Goal: Task Accomplishment & Management: Use online tool/utility

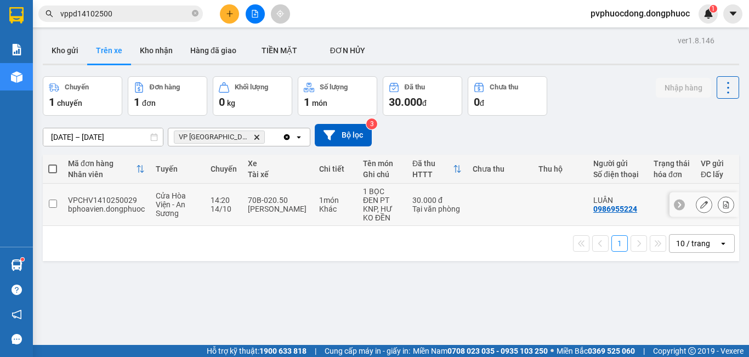
click at [225, 197] on div "14:20" at bounding box center [224, 200] width 26 height 9
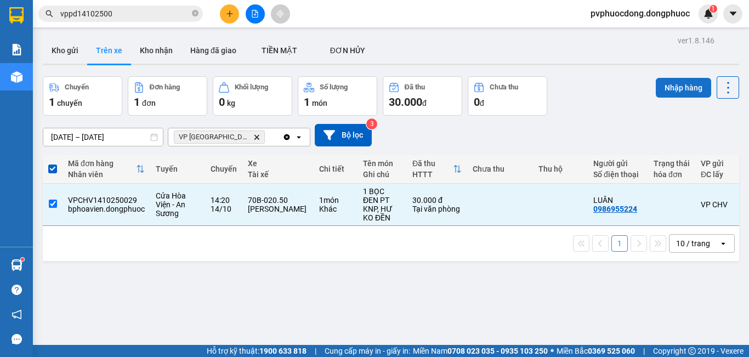
click at [683, 90] on button "Nhập hàng" at bounding box center [683, 88] width 55 height 20
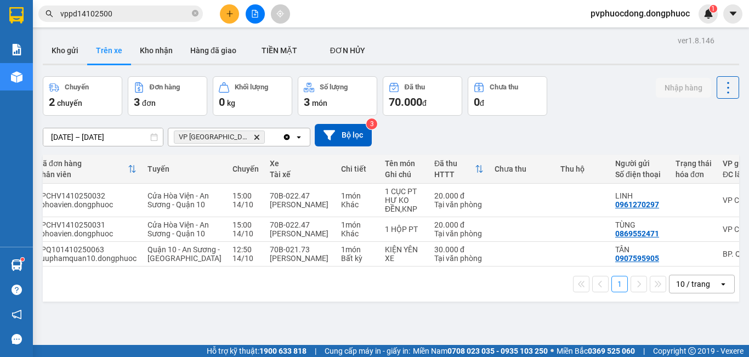
scroll to position [0, 30]
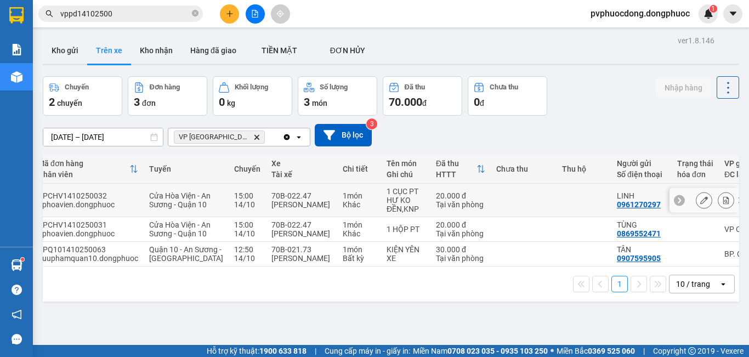
click at [343, 209] on div "Khác" at bounding box center [359, 204] width 33 height 9
checkbox input "true"
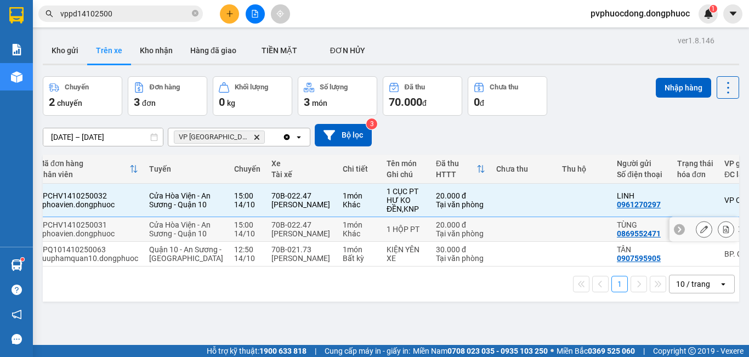
click at [337, 236] on td "1 món Khác" at bounding box center [359, 229] width 44 height 25
checkbox input "true"
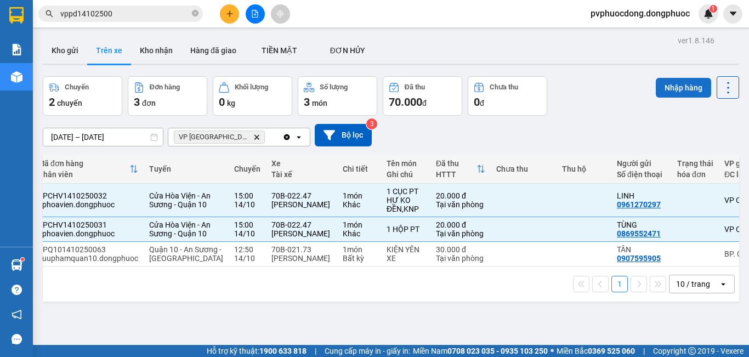
click at [694, 84] on button "Nhập hàng" at bounding box center [683, 88] width 55 height 20
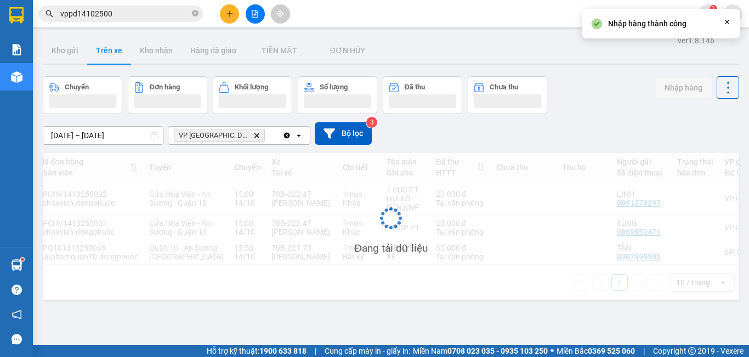
checkbox input "false"
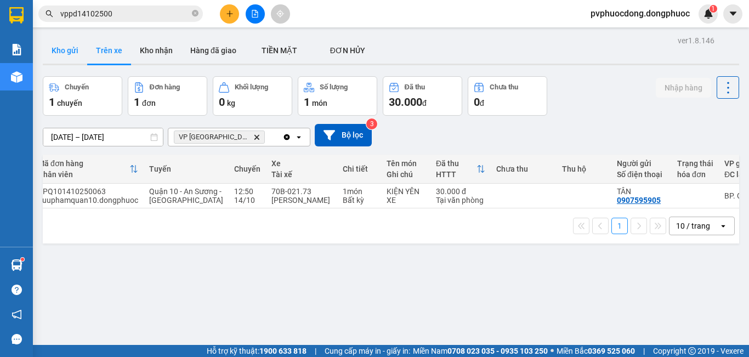
click at [71, 46] on button "Kho gửi" at bounding box center [65, 50] width 44 height 26
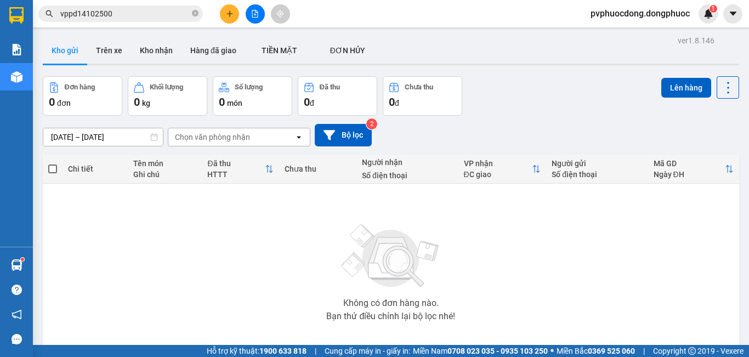
click at [115, 52] on button "Trên xe" at bounding box center [109, 50] width 44 height 26
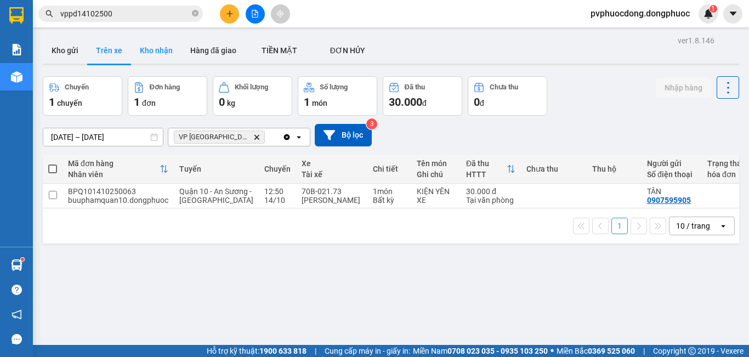
click at [160, 58] on button "Kho nhận" at bounding box center [156, 50] width 50 height 26
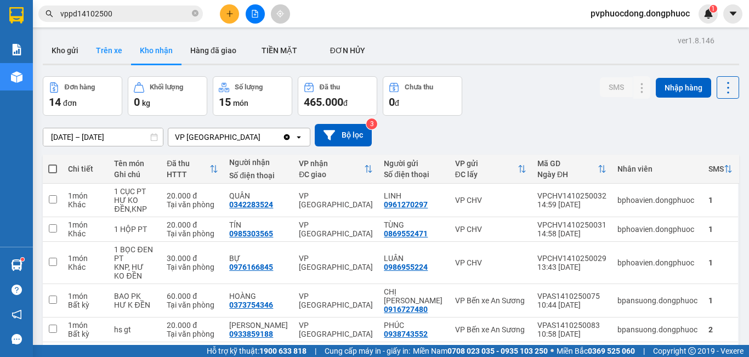
click at [95, 47] on button "Trên xe" at bounding box center [109, 50] width 44 height 26
type input "[DATE] – [DATE]"
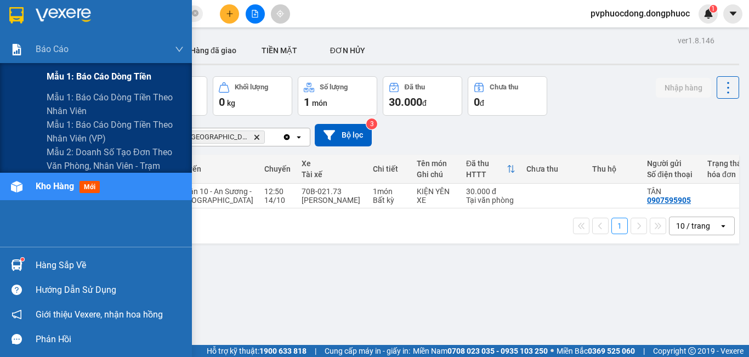
click at [58, 72] on span "Mẫu 1: Báo cáo dòng tiền" at bounding box center [99, 77] width 105 height 14
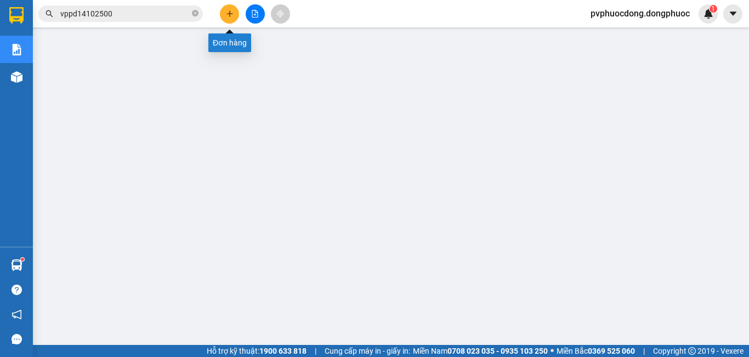
click at [224, 11] on button at bounding box center [229, 13] width 19 height 19
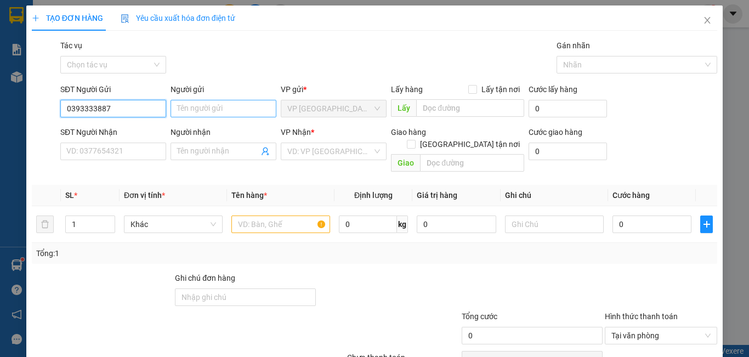
type input "0393333887"
click at [209, 102] on input "Người gửi" at bounding box center [224, 109] width 106 height 18
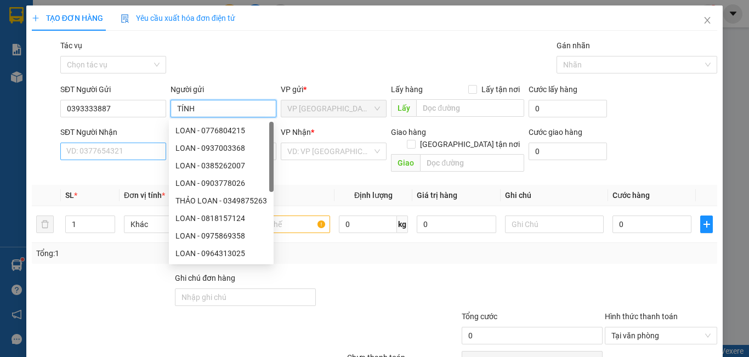
type input "TÍNH"
click at [107, 157] on input "SĐT Người Nhận" at bounding box center [113, 152] width 106 height 18
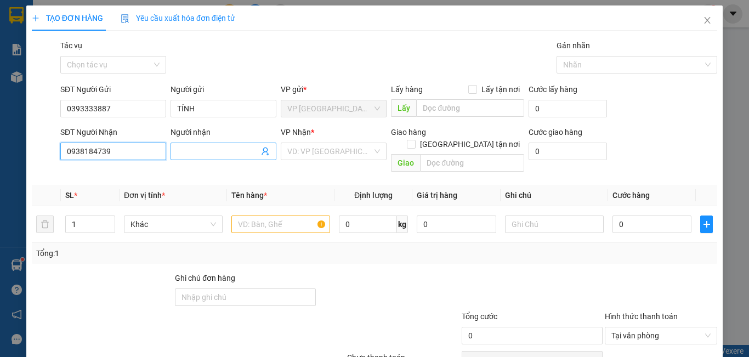
type input "0938184739"
click at [186, 152] on input "Người nhận" at bounding box center [218, 151] width 82 height 12
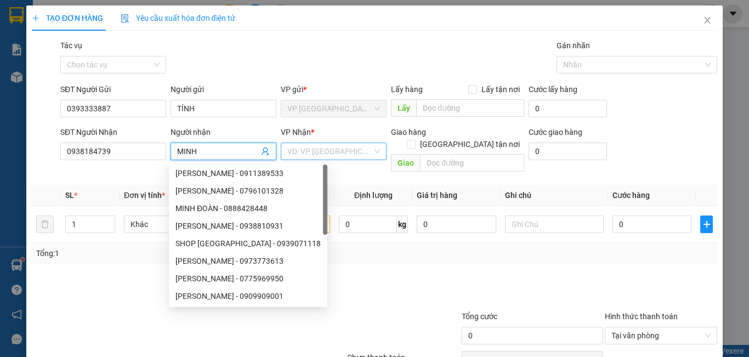
type input "MINH"
click at [293, 147] on input "search" at bounding box center [329, 151] width 85 height 16
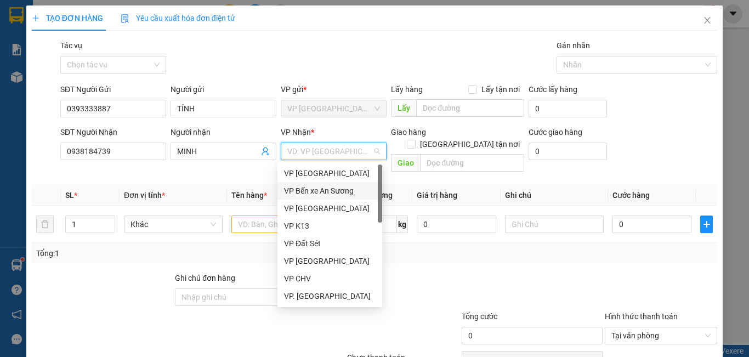
click at [313, 188] on div "VP Bến xe An Sương" at bounding box center [330, 191] width 92 height 12
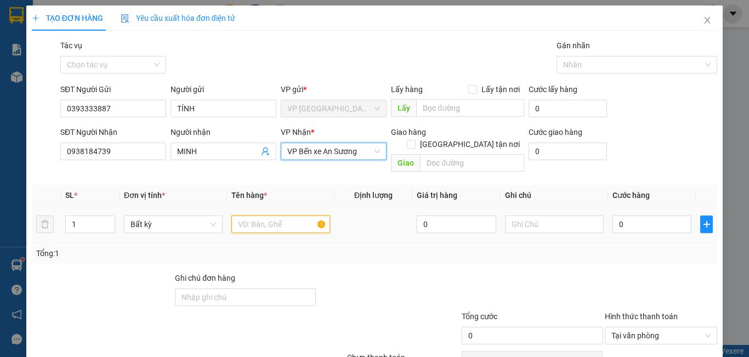
click at [261, 219] on input "text" at bounding box center [280, 224] width 99 height 18
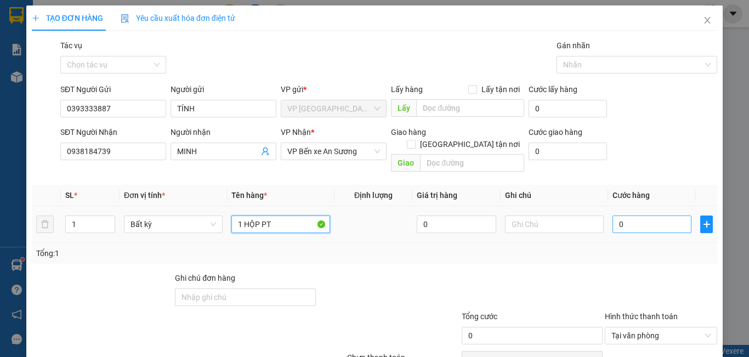
type input "1 HỘP PT"
click at [662, 215] on input "0" at bounding box center [651, 224] width 79 height 18
type input "2"
type input "20"
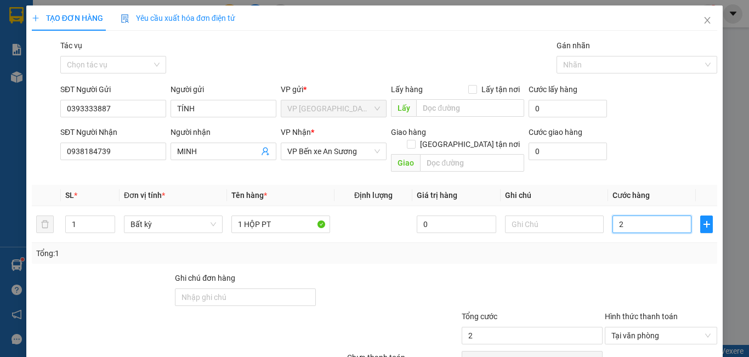
type input "20"
type input "20.000"
click at [572, 272] on div at bounding box center [532, 291] width 143 height 38
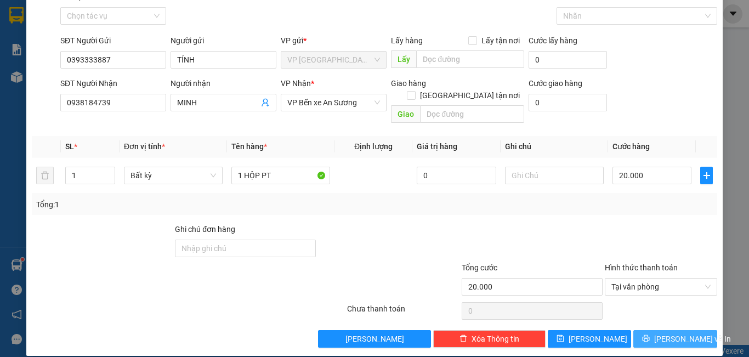
click at [687, 333] on span "[PERSON_NAME] và In" at bounding box center [692, 339] width 77 height 12
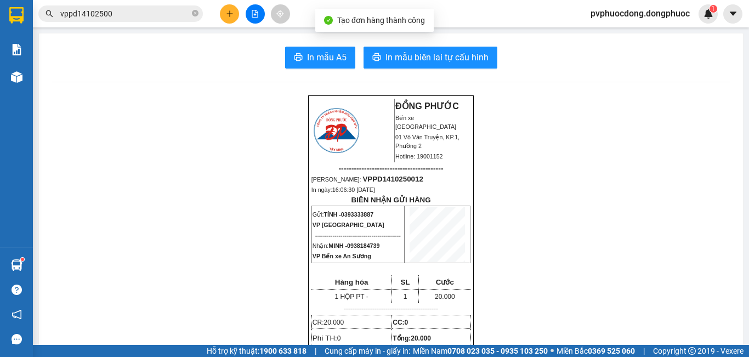
click at [407, 49] on button "In mẫu biên lai tự cấu hình" at bounding box center [431, 58] width 134 height 22
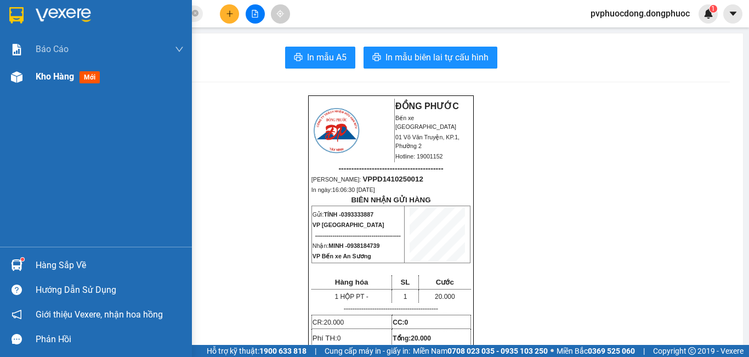
click at [20, 78] on img at bounding box center [17, 77] width 12 height 12
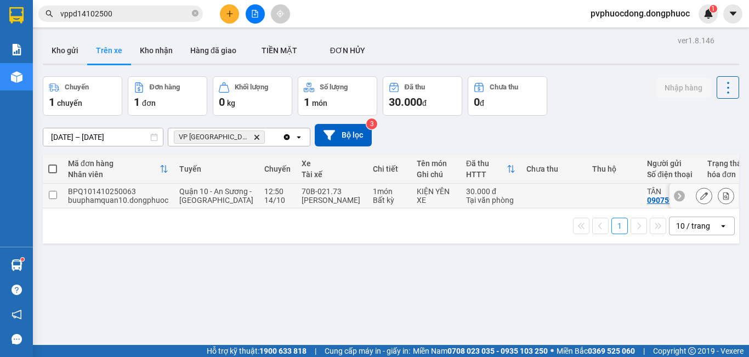
click at [318, 205] on div "[PERSON_NAME]" at bounding box center [332, 200] width 60 height 9
checkbox input "true"
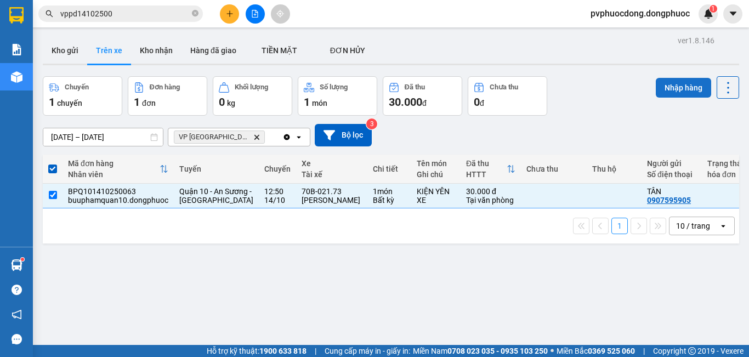
click at [682, 89] on button "Nhập hàng" at bounding box center [683, 88] width 55 height 20
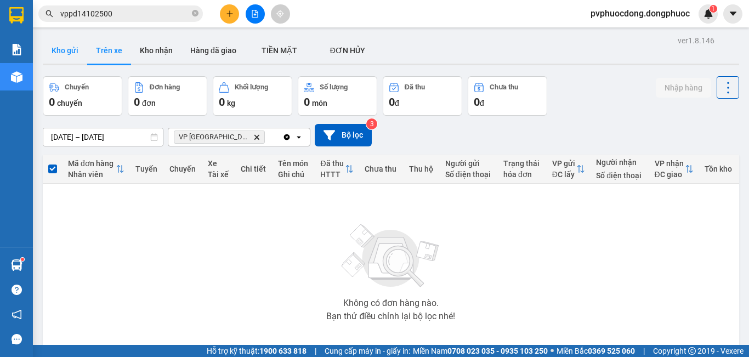
click at [65, 42] on button "Kho gửi" at bounding box center [65, 50] width 44 height 26
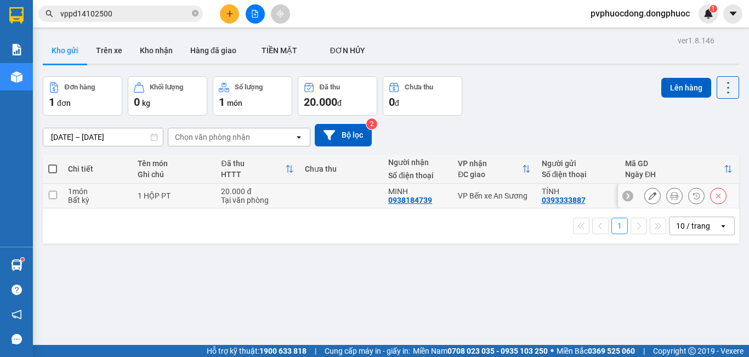
click at [236, 196] on div "Tại văn phòng" at bounding box center [257, 200] width 72 height 9
checkbox input "true"
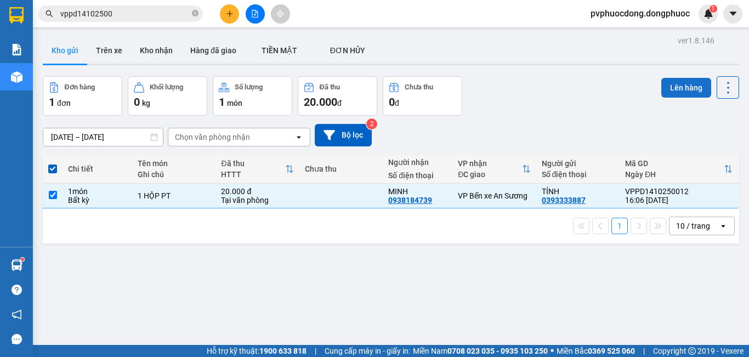
click at [687, 92] on button "Lên hàng" at bounding box center [686, 88] width 50 height 20
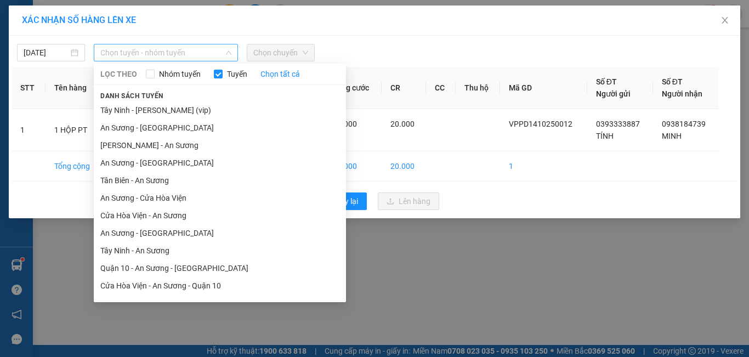
click at [181, 49] on span "Chọn tuyến - nhóm tuyến" at bounding box center [165, 52] width 131 height 16
click at [164, 209] on li "Cửa Hòa Viện - An Sương" at bounding box center [220, 216] width 252 height 18
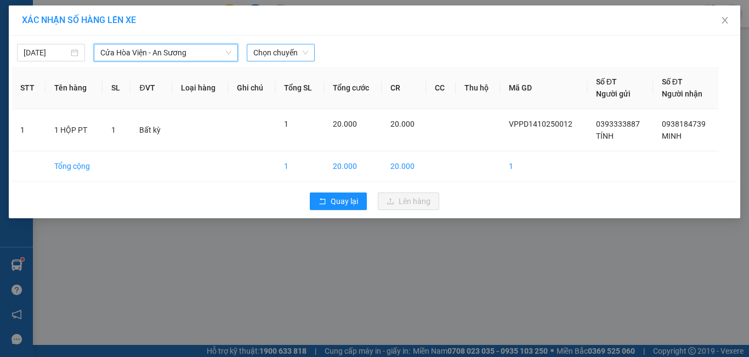
click at [287, 59] on span "Chọn chuyến" at bounding box center [280, 52] width 55 height 16
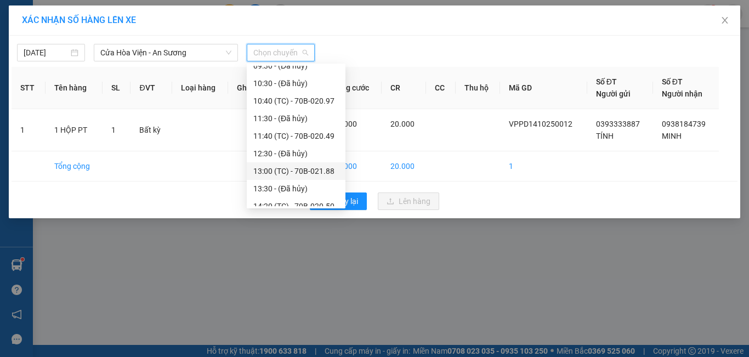
scroll to position [316, 0]
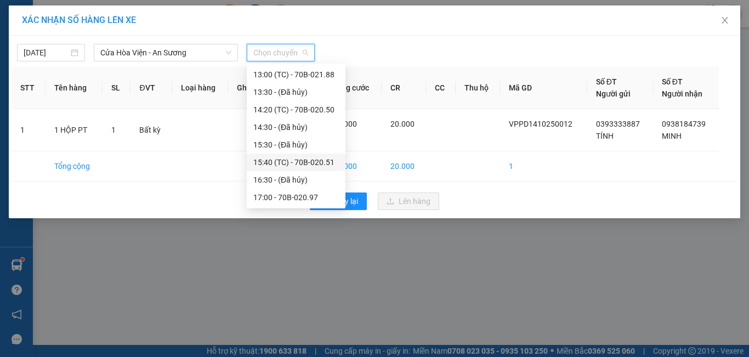
click at [325, 163] on div "15:40 (TC) - 70B-020.51" at bounding box center [296, 162] width 86 height 12
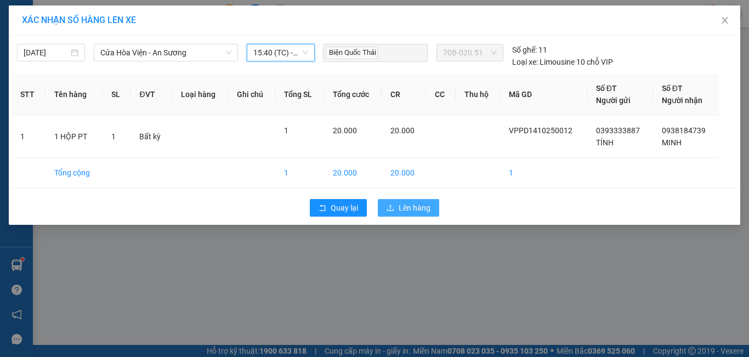
click at [405, 206] on span "Lên hàng" at bounding box center [415, 208] width 32 height 12
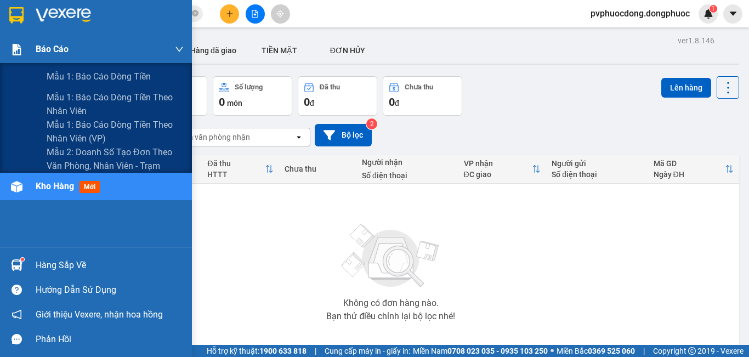
drag, startPoint x: 62, startPoint y: 68, endPoint x: 135, endPoint y: 47, distance: 76.5
click at [62, 69] on div "Mẫu 1: Báo cáo dòng tiền" at bounding box center [115, 76] width 137 height 27
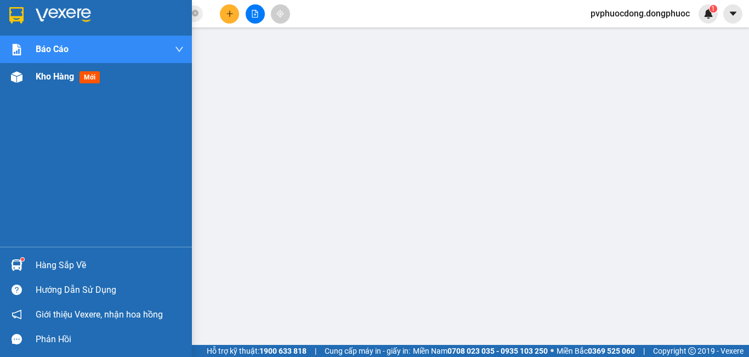
click at [28, 81] on div "Kho hàng mới" at bounding box center [96, 76] width 192 height 27
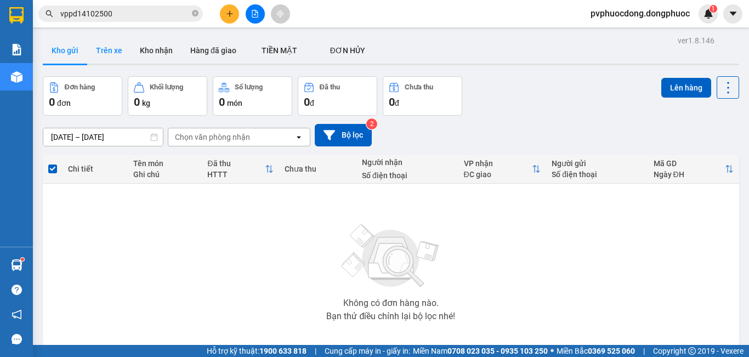
click at [117, 50] on button "Trên xe" at bounding box center [109, 50] width 44 height 26
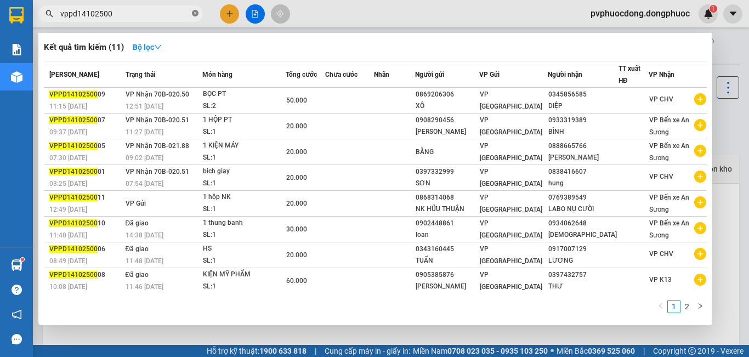
click at [195, 14] on icon "close-circle" at bounding box center [195, 13] width 7 height 7
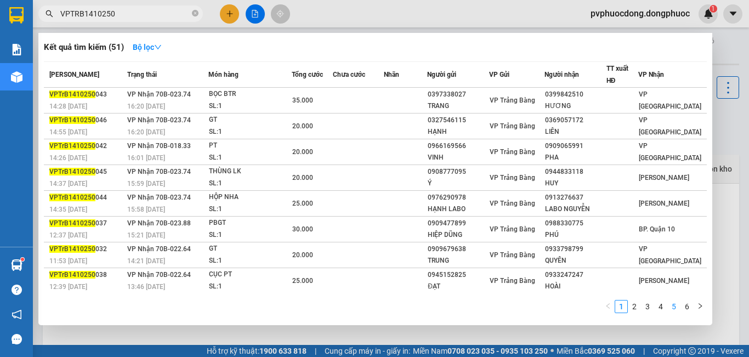
click at [672, 305] on link "5" at bounding box center [674, 306] width 12 height 12
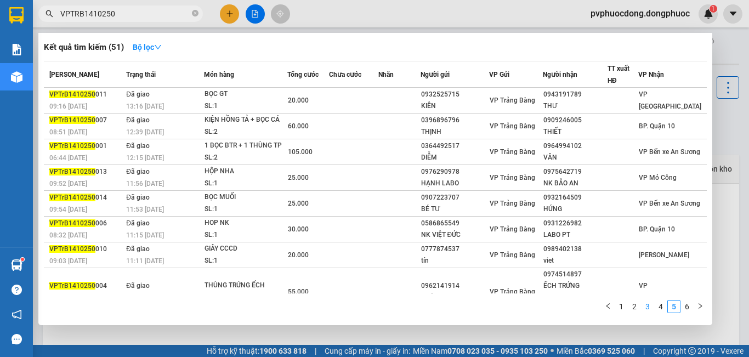
click at [651, 311] on link "3" at bounding box center [648, 306] width 12 height 12
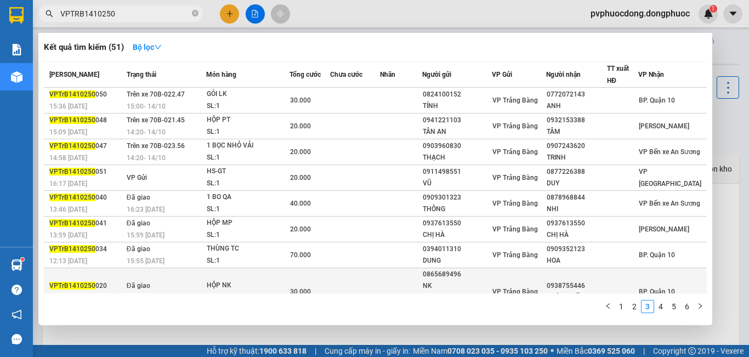
scroll to position [62, 0]
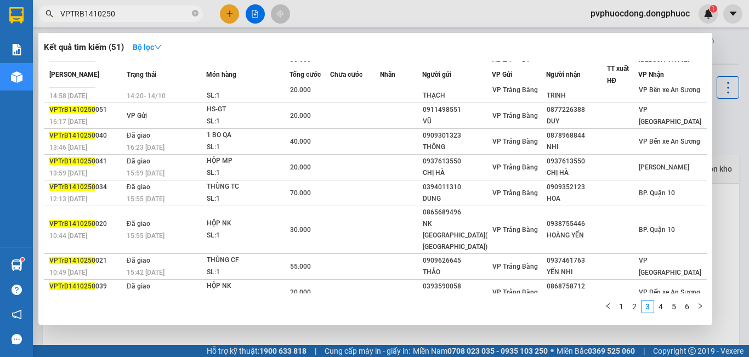
click at [146, 15] on input "VPTRB1410250" at bounding box center [124, 14] width 129 height 12
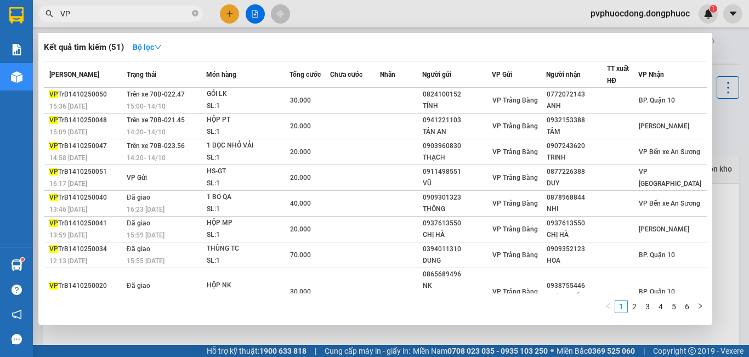
type input "V"
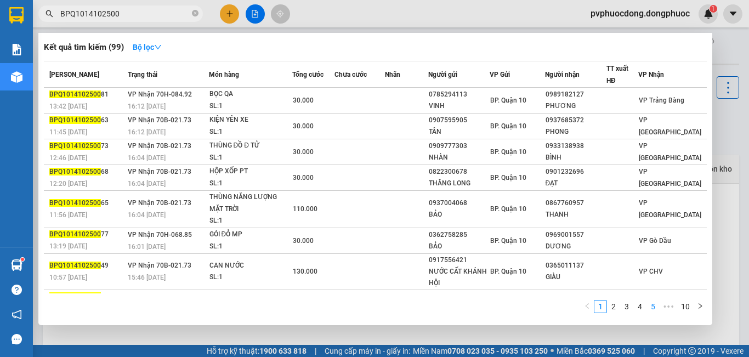
type input "BPQ1014102500"
click at [649, 305] on link "5" at bounding box center [653, 306] width 12 height 12
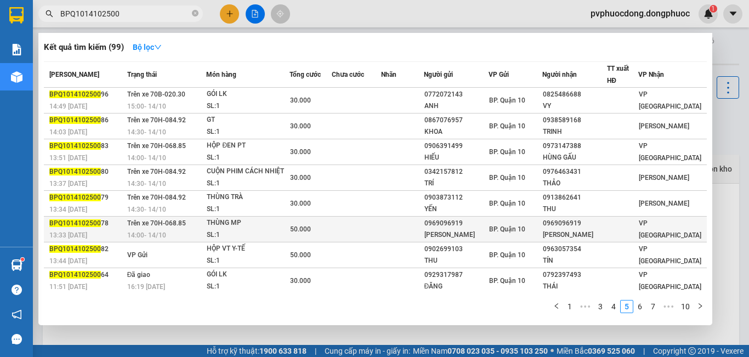
scroll to position [52, 0]
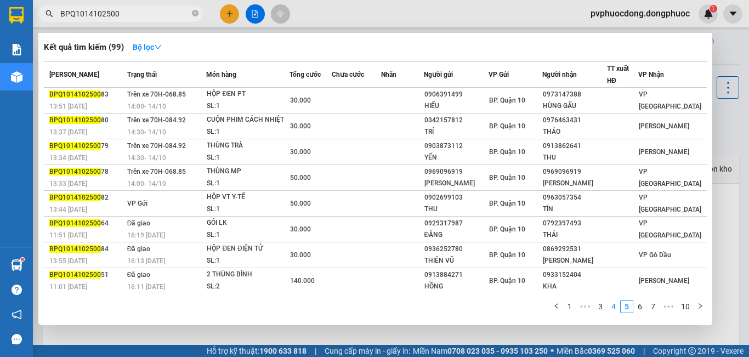
click at [616, 307] on link "4" at bounding box center [614, 306] width 12 height 12
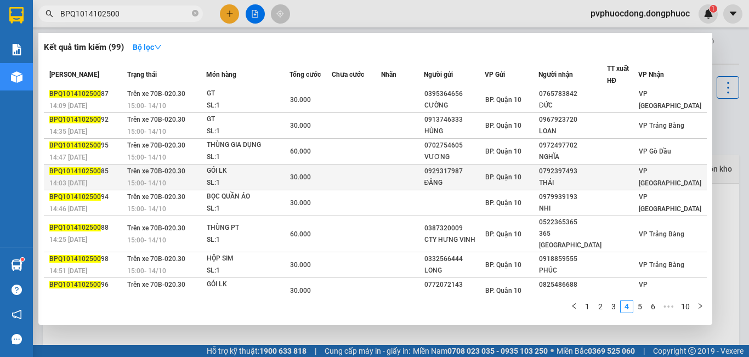
scroll to position [0, 0]
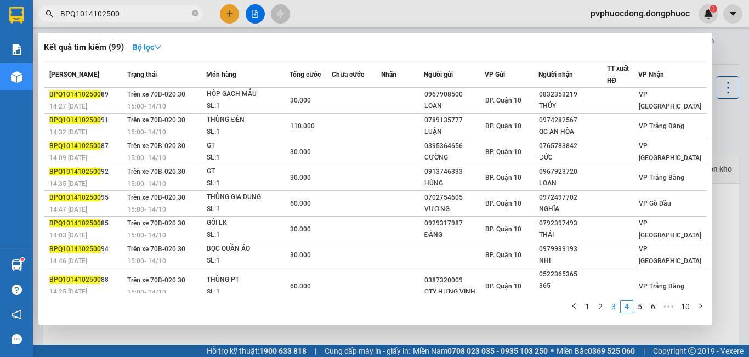
click at [614, 310] on link "3" at bounding box center [614, 306] width 12 height 12
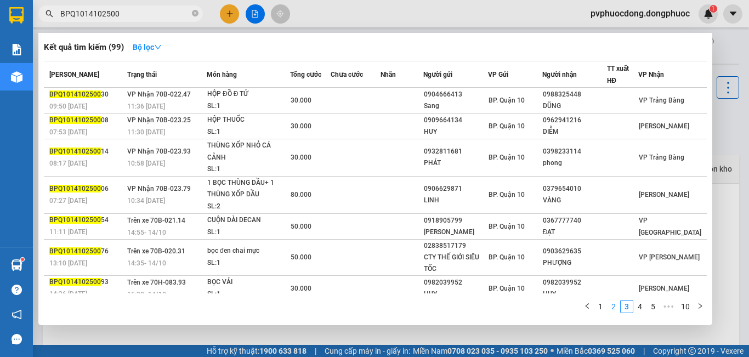
click at [613, 304] on link "2" at bounding box center [614, 306] width 12 height 12
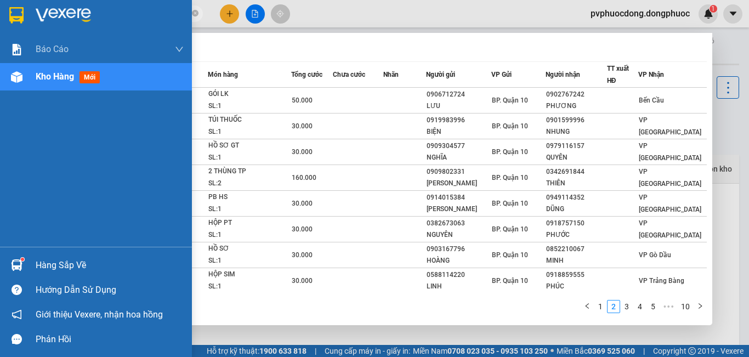
click at [17, 72] on img at bounding box center [17, 77] width 12 height 12
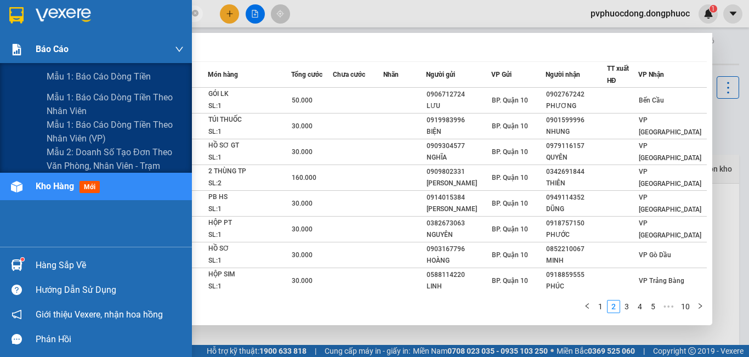
drag, startPoint x: 124, startPoint y: 13, endPoint x: 2, endPoint y: 43, distance: 125.3
click at [0, 44] on section "Kết quả tìm kiếm ( 99 ) Bộ lọc Mã ĐH Trạng thái Món hàng Tổng cước Chưa cước Nh…" at bounding box center [374, 178] width 749 height 357
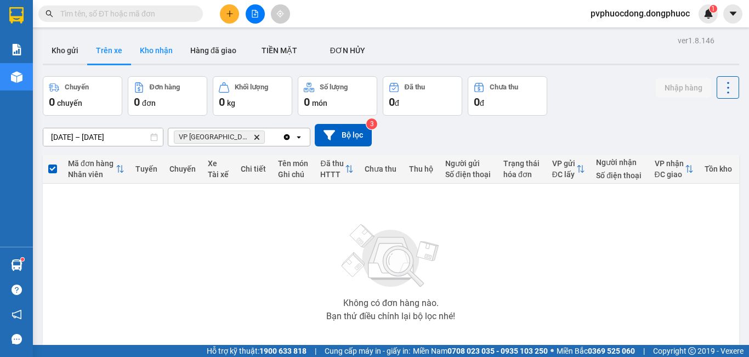
click at [160, 46] on button "Kho nhận" at bounding box center [156, 50] width 50 height 26
type input "[DATE] – [DATE]"
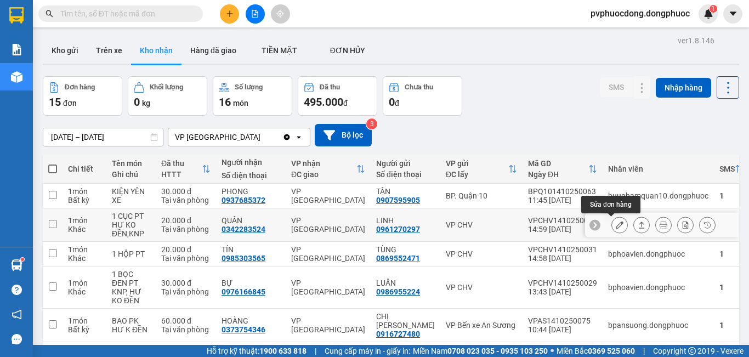
click at [616, 228] on icon at bounding box center [620, 225] width 8 height 8
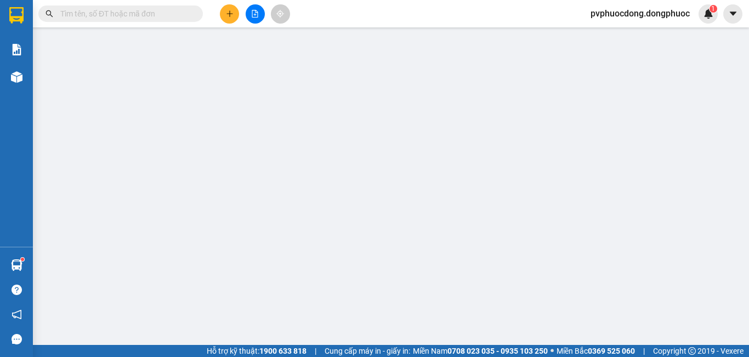
type input "0961270297"
type input "LINH"
type input "0342283524"
type input "QUÂN"
type input "20.000"
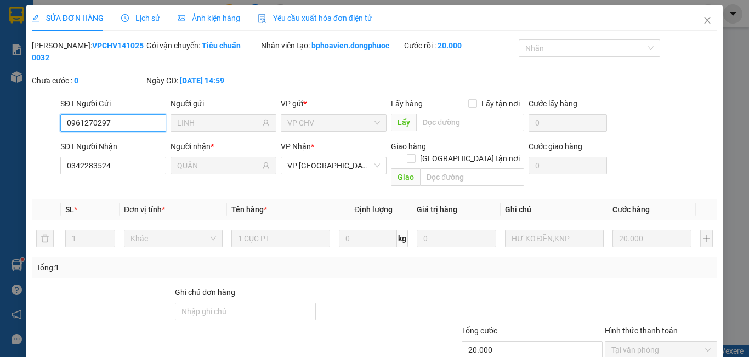
scroll to position [51, 0]
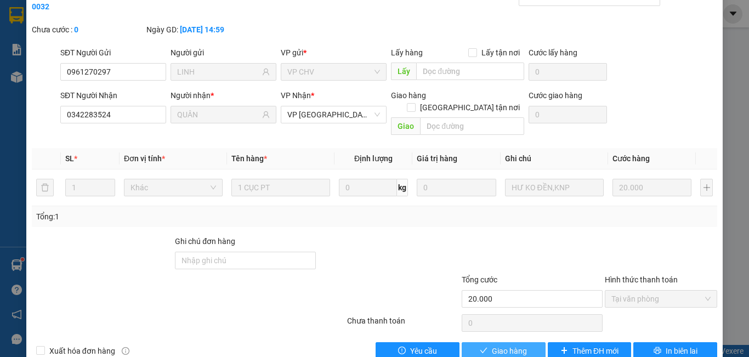
click at [492, 345] on span "Giao hàng" at bounding box center [509, 351] width 35 height 12
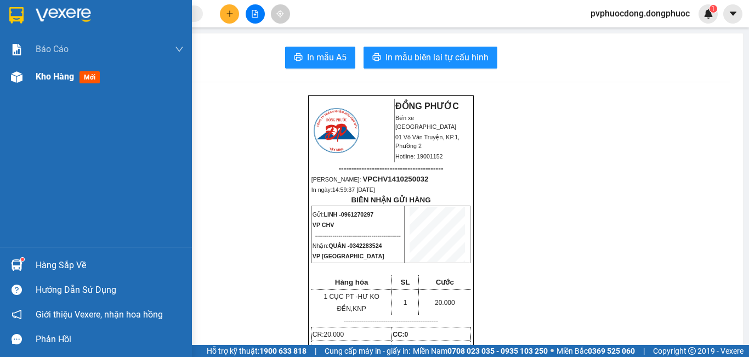
click at [2, 80] on div "Kho hàng mới" at bounding box center [96, 76] width 192 height 27
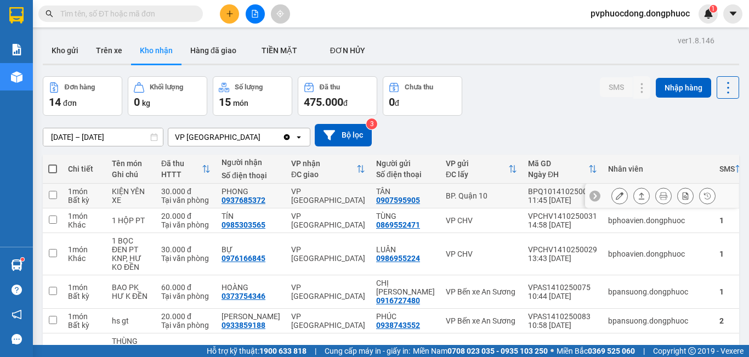
click at [616, 194] on icon at bounding box center [620, 196] width 8 height 8
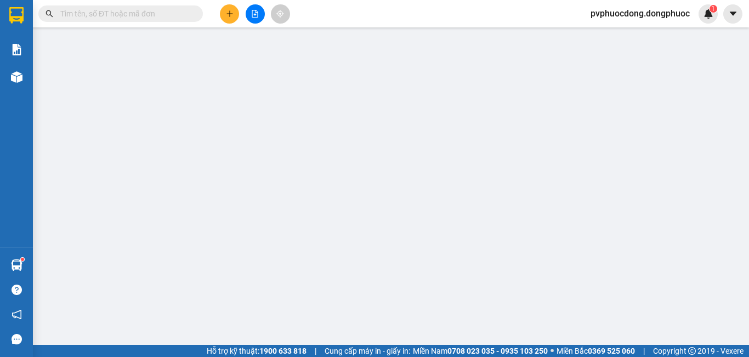
type input "0907595905"
type input "TÂN"
type input "0937685372"
type input "PHONG"
type input "30.000"
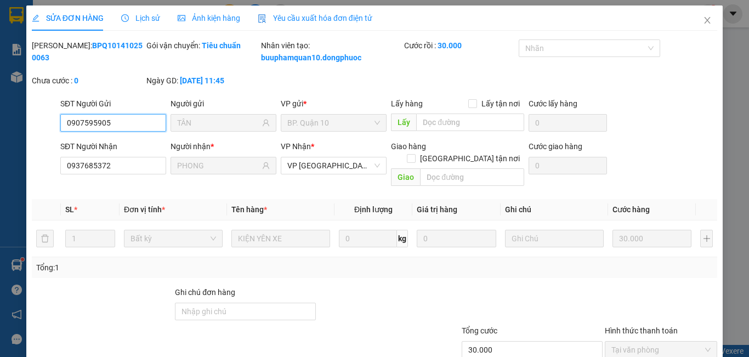
scroll to position [63, 0]
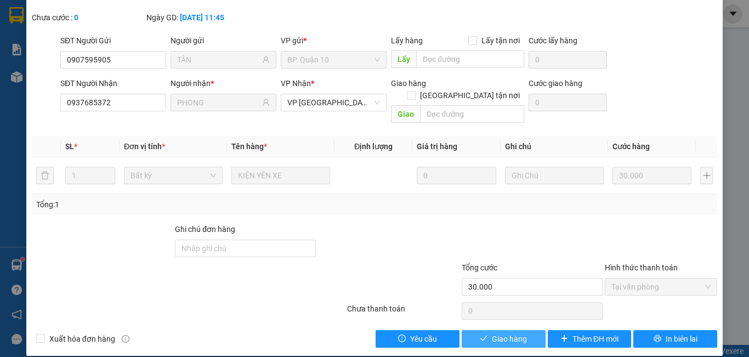
click at [493, 333] on span "Giao hàng" at bounding box center [509, 339] width 35 height 12
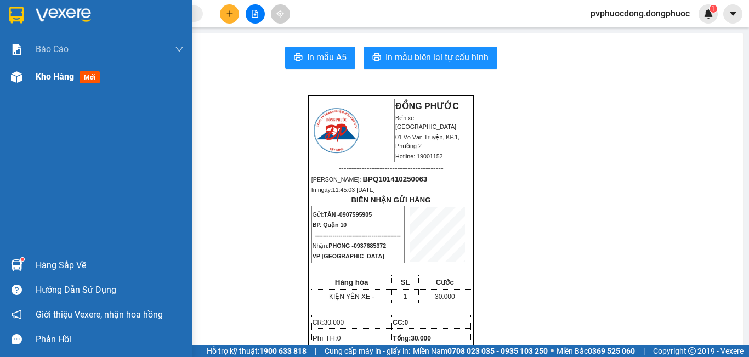
click at [20, 75] on img at bounding box center [17, 77] width 12 height 12
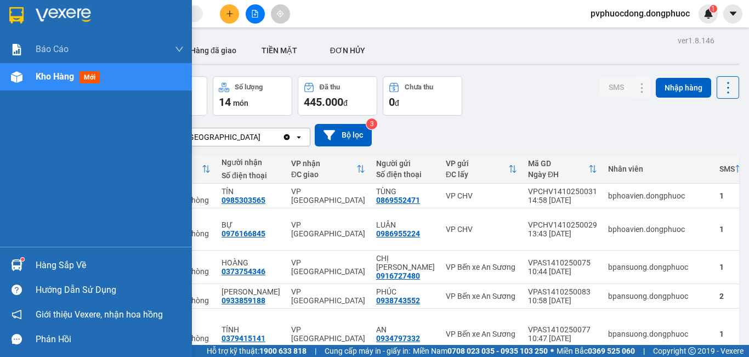
click at [27, 268] on div "Hàng sắp về" at bounding box center [96, 265] width 192 height 25
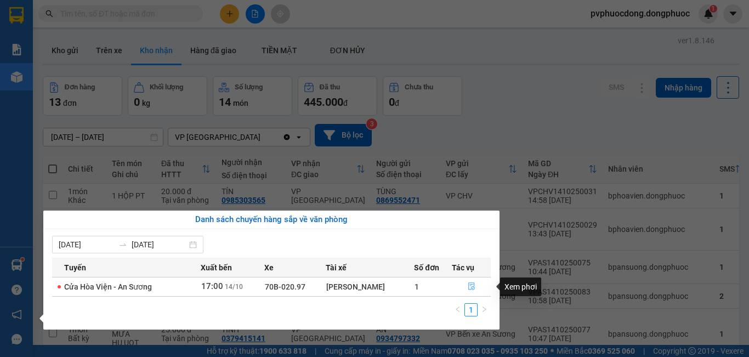
click at [468, 290] on icon "file-done" at bounding box center [472, 286] width 8 height 8
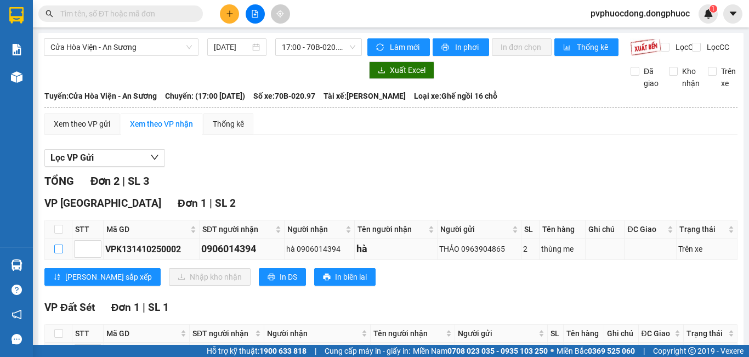
click at [56, 253] on input "checkbox" at bounding box center [58, 249] width 9 height 9
checkbox input "true"
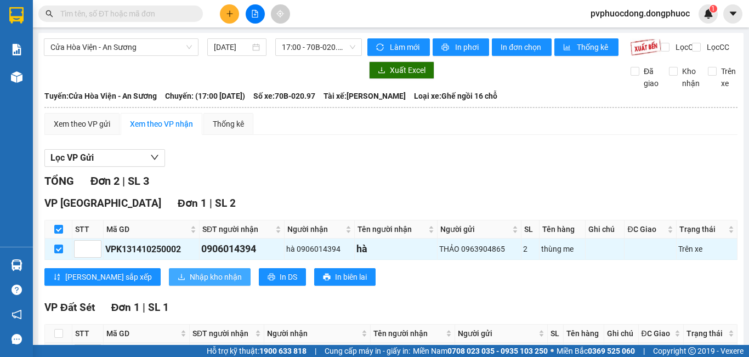
click at [190, 283] on span "Nhập kho nhận" at bounding box center [216, 277] width 52 height 12
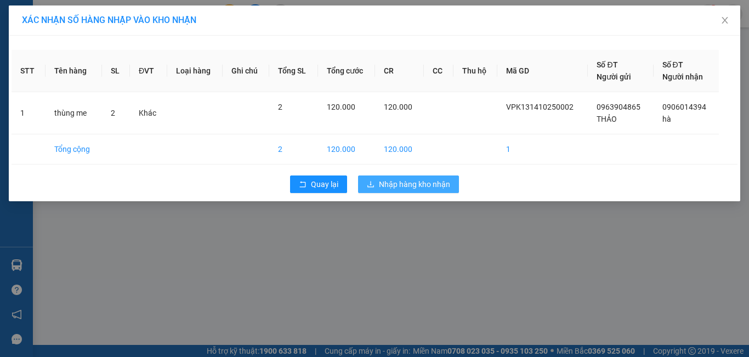
click at [381, 177] on button "Nhập hàng kho nhận" at bounding box center [408, 184] width 101 height 18
